Goal: Task Accomplishment & Management: Complete application form

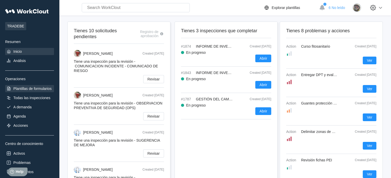
click at [42, 88] on div "Plantillas de formularios" at bounding box center [32, 89] width 38 height 4
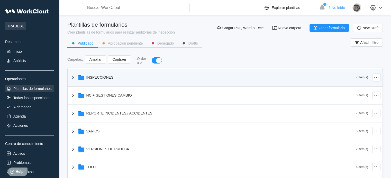
click at [70, 79] on icon at bounding box center [73, 77] width 6 height 6
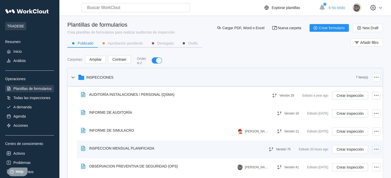
click at [376, 148] on div at bounding box center [376, 150] width 8 height 8
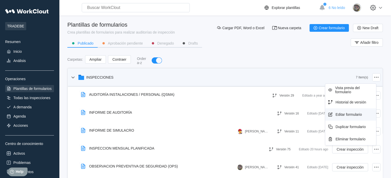
click at [351, 115] on div "Editar formulario" at bounding box center [348, 115] width 26 height 4
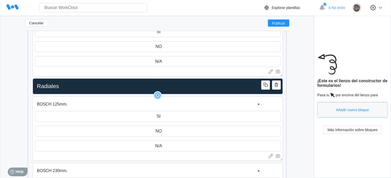
scroll to position [5988, 0]
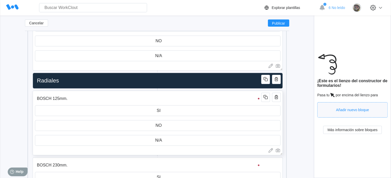
click at [50, 99] on input "BOSCH 125mm." at bounding box center [149, 99] width 228 height 10
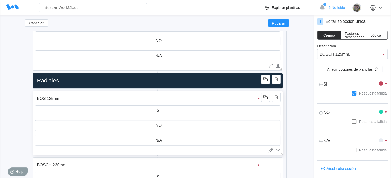
type input "BO 125mm."
type textarea "x"
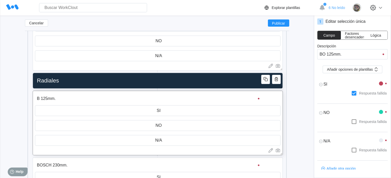
type input "125mm."
type textarea "x"
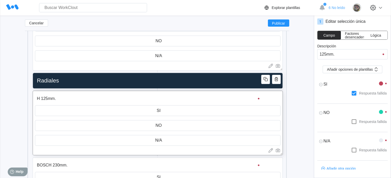
type input "HI 125mm."
type textarea "x"
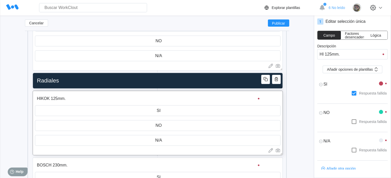
type input "HIKOKI 125mm."
type textarea "x"
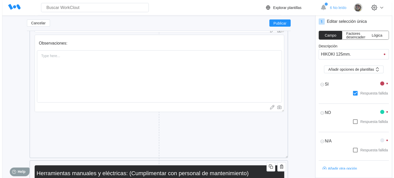
scroll to position [4858, 0]
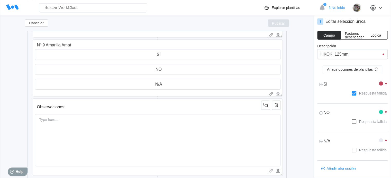
type input "HIKOKI 125mm."
type textarea "x"
click at [277, 21] on button "Publicar" at bounding box center [278, 23] width 21 height 7
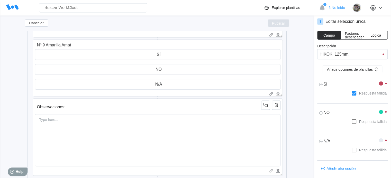
type textarea "x"
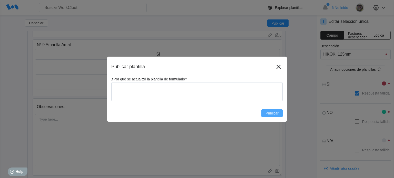
click at [276, 114] on span "Publicar" at bounding box center [272, 114] width 13 height 4
type textarea "x"
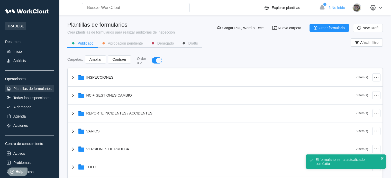
click at [286, 49] on div "Publicado Aprobación pendiente Denegado Drafts Añadir filtro" at bounding box center [224, 45] width 315 height 13
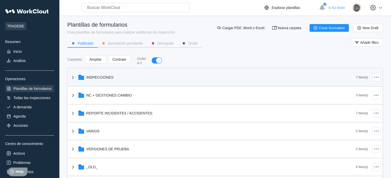
click at [72, 78] on icon at bounding box center [73, 77] width 6 height 6
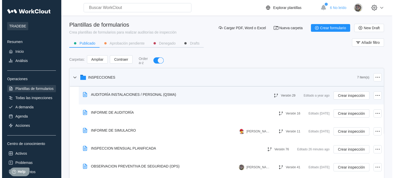
scroll to position [26, 0]
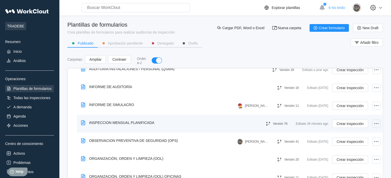
click at [375, 123] on div at bounding box center [376, 124] width 8 height 8
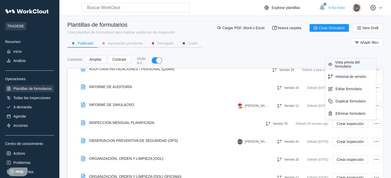
click at [352, 63] on div "Vista previa del formulario" at bounding box center [354, 64] width 39 height 8
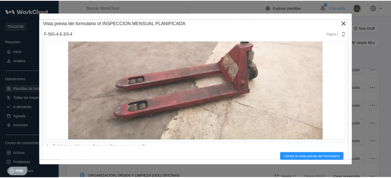
scroll to position [7070, 0]
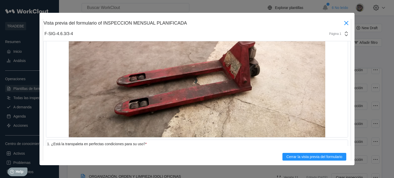
click at [345, 24] on icon at bounding box center [347, 23] width 4 height 4
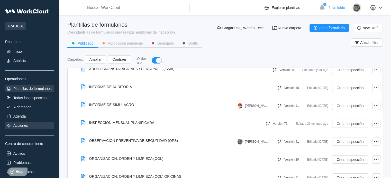
click at [20, 126] on div "Acciones" at bounding box center [20, 126] width 15 height 4
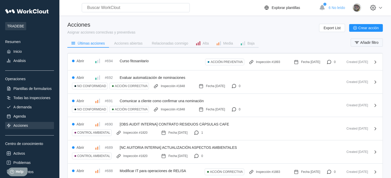
click at [366, 44] on span "Añadir filtro" at bounding box center [369, 43] width 18 height 4
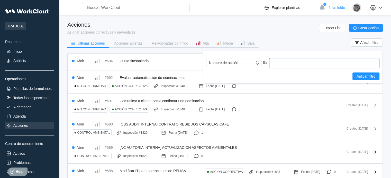
click at [307, 66] on input "text" at bounding box center [324, 63] width 110 height 10
type input "ecoimsa"
click at [373, 78] on span "Aplicar filtro" at bounding box center [365, 77] width 19 height 4
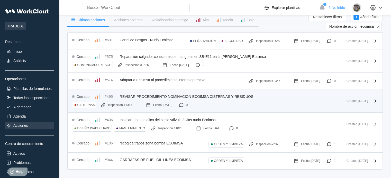
scroll to position [26, 0]
